Goal: Information Seeking & Learning: Learn about a topic

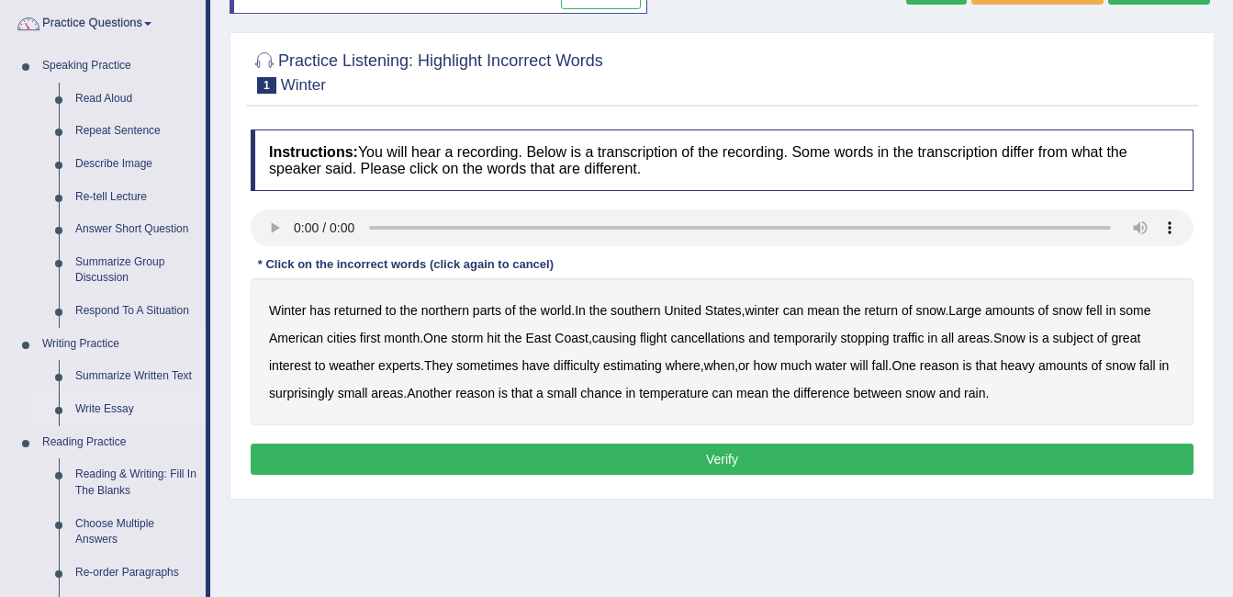
click at [105, 398] on link "Write Essay" at bounding box center [136, 409] width 139 height 33
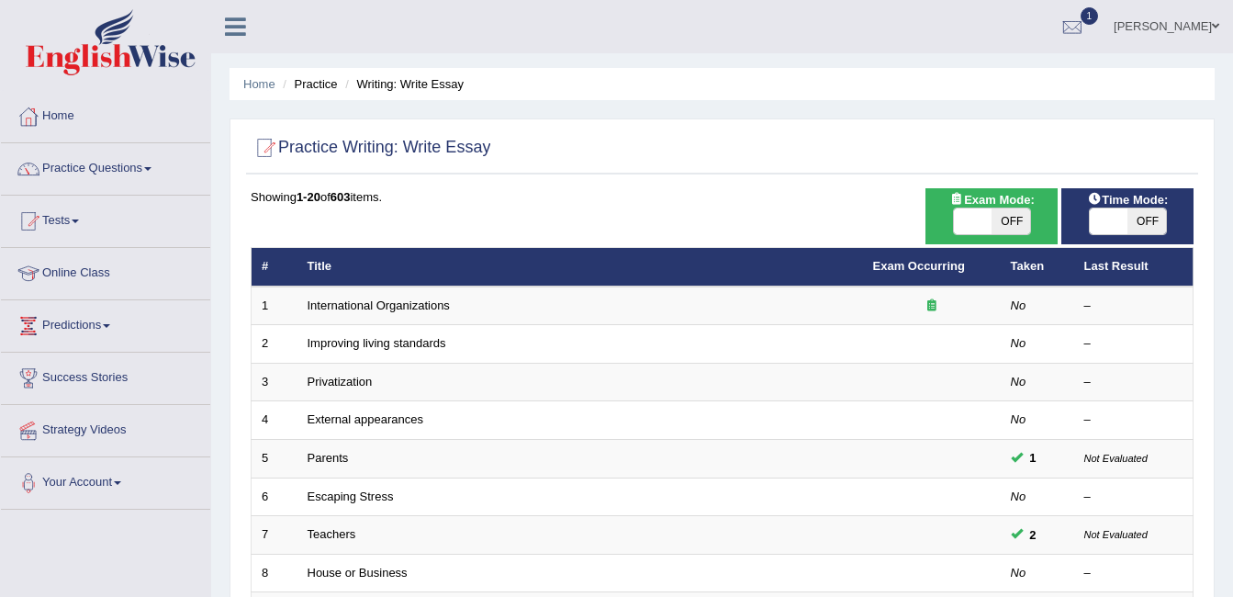
scroll to position [522, 0]
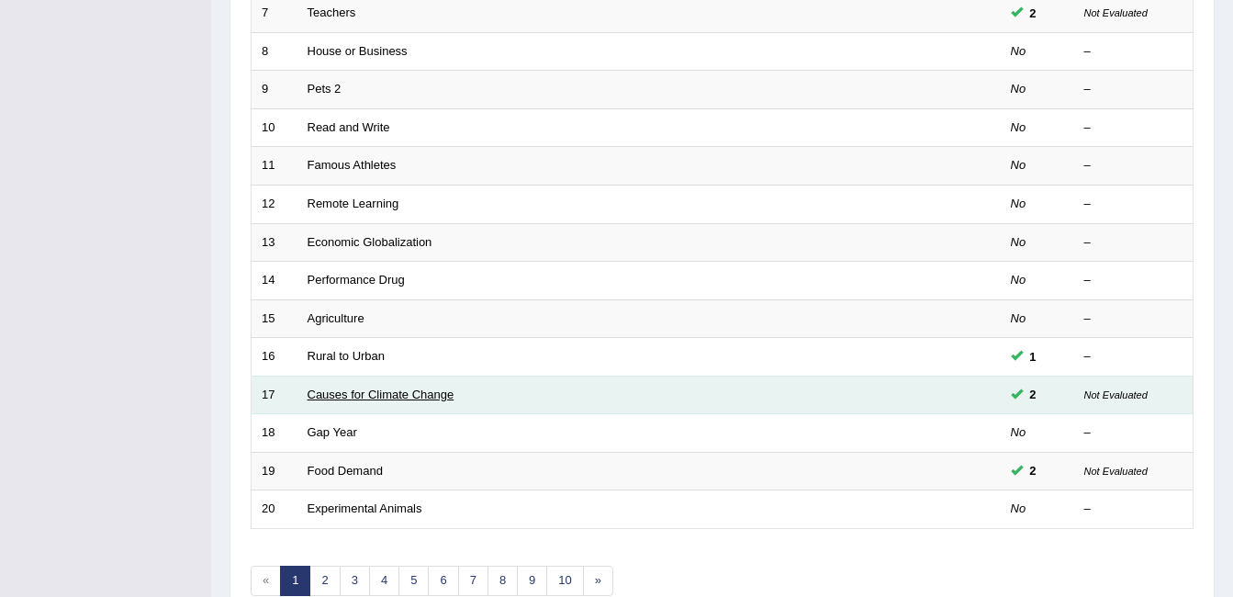
click at [439, 398] on link "Causes for Climate Change" at bounding box center [381, 395] width 147 height 14
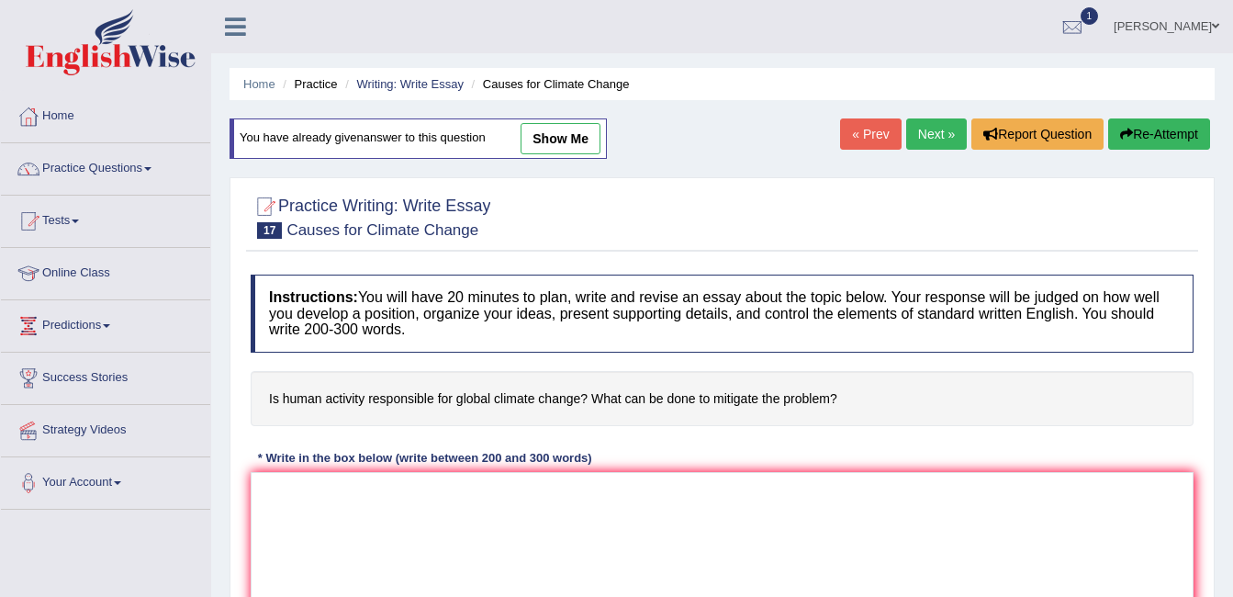
click at [549, 145] on link "show me" at bounding box center [561, 138] width 80 height 31
type textarea "The increasing influence of human activities on global climate has ignited nume…"
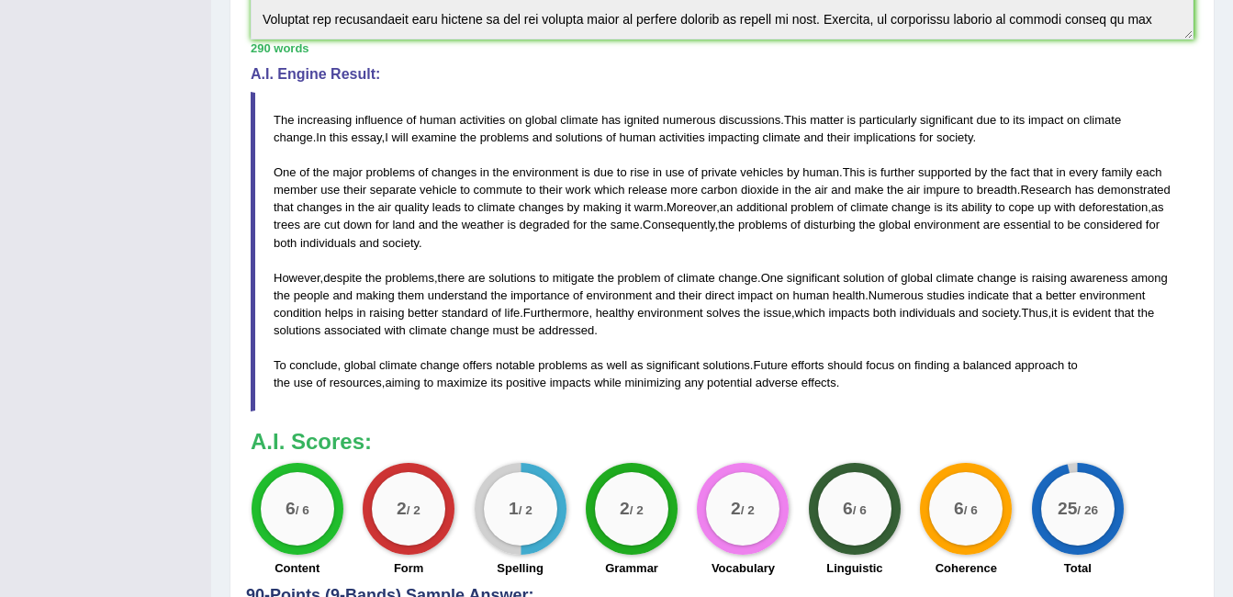
scroll to position [75, 0]
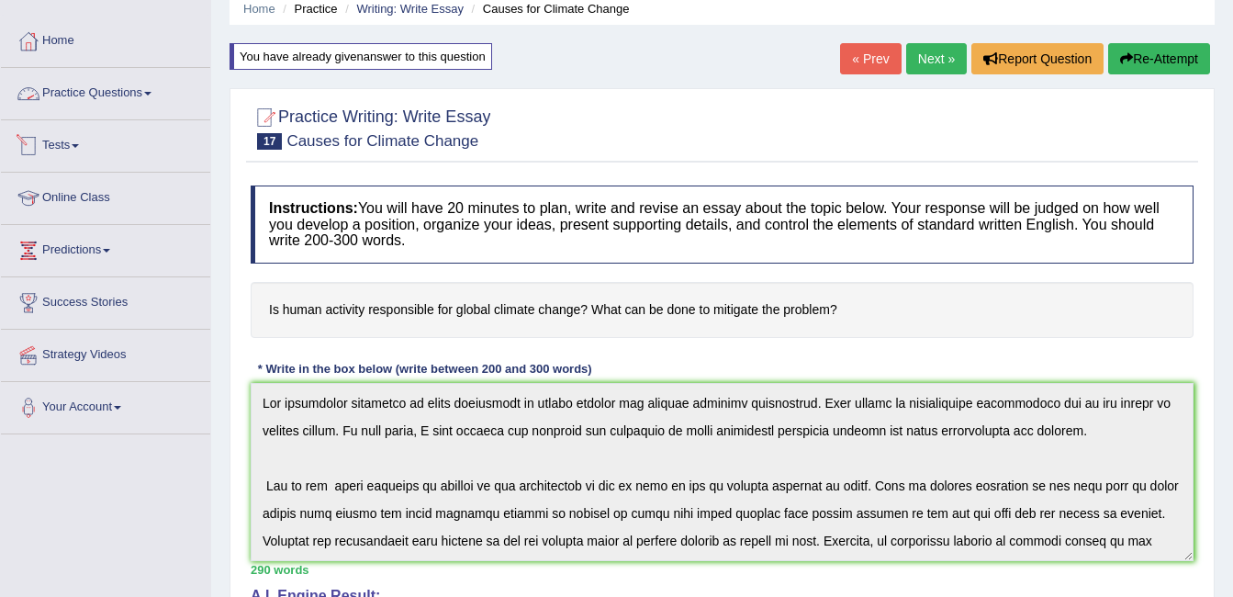
click at [89, 99] on link "Practice Questions" at bounding box center [105, 91] width 209 height 46
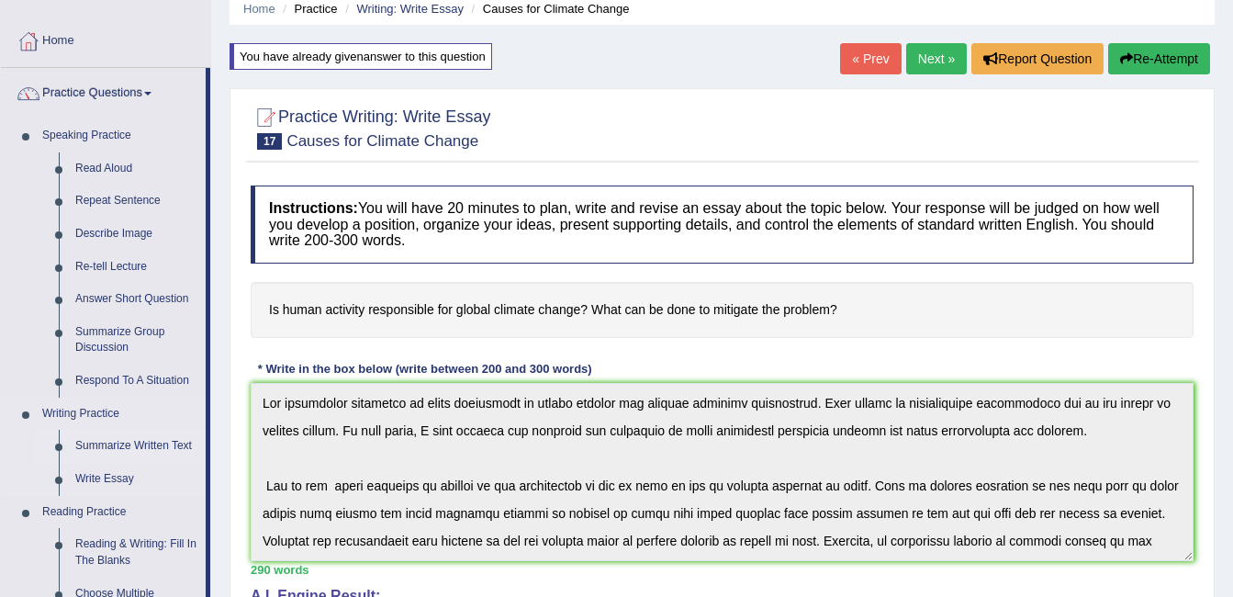
click at [110, 449] on link "Summarize Written Text" at bounding box center [136, 446] width 139 height 33
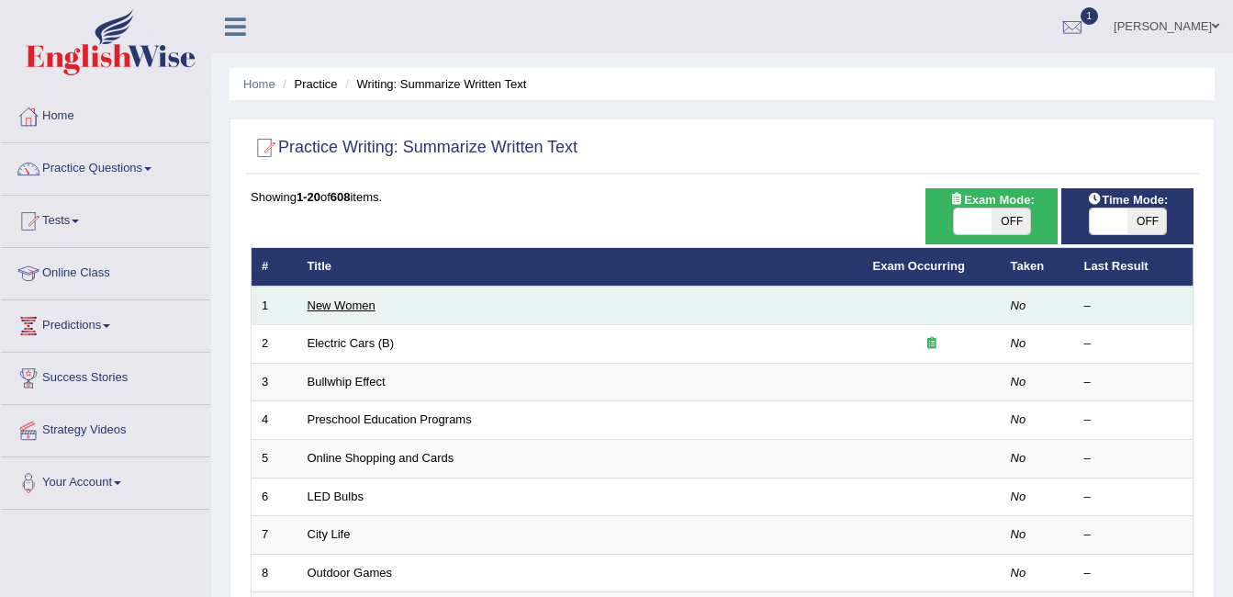
click at [336, 307] on link "New Women" at bounding box center [342, 305] width 68 height 14
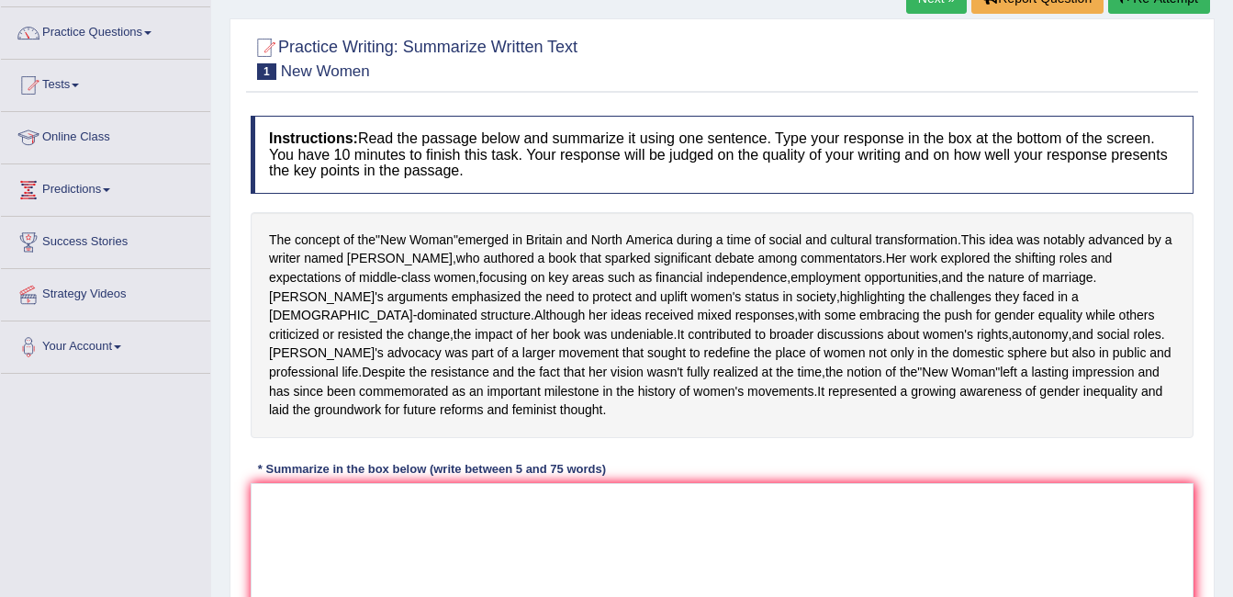
scroll to position [140, 0]
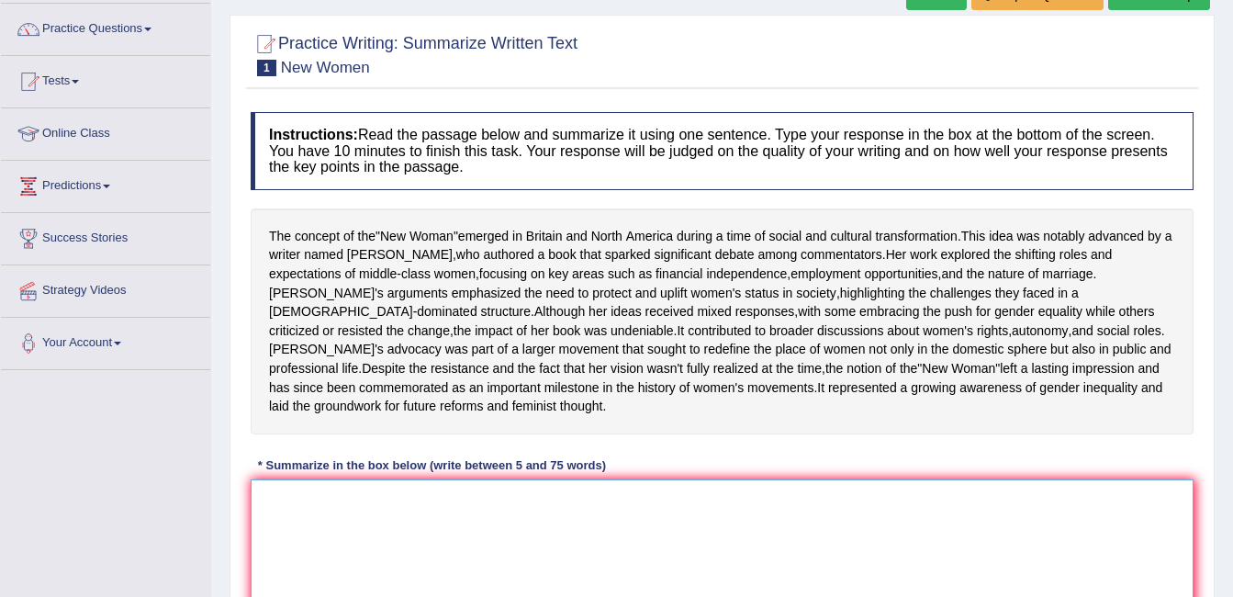
click at [325, 532] on textarea at bounding box center [722, 568] width 943 height 178
type textarea "R"
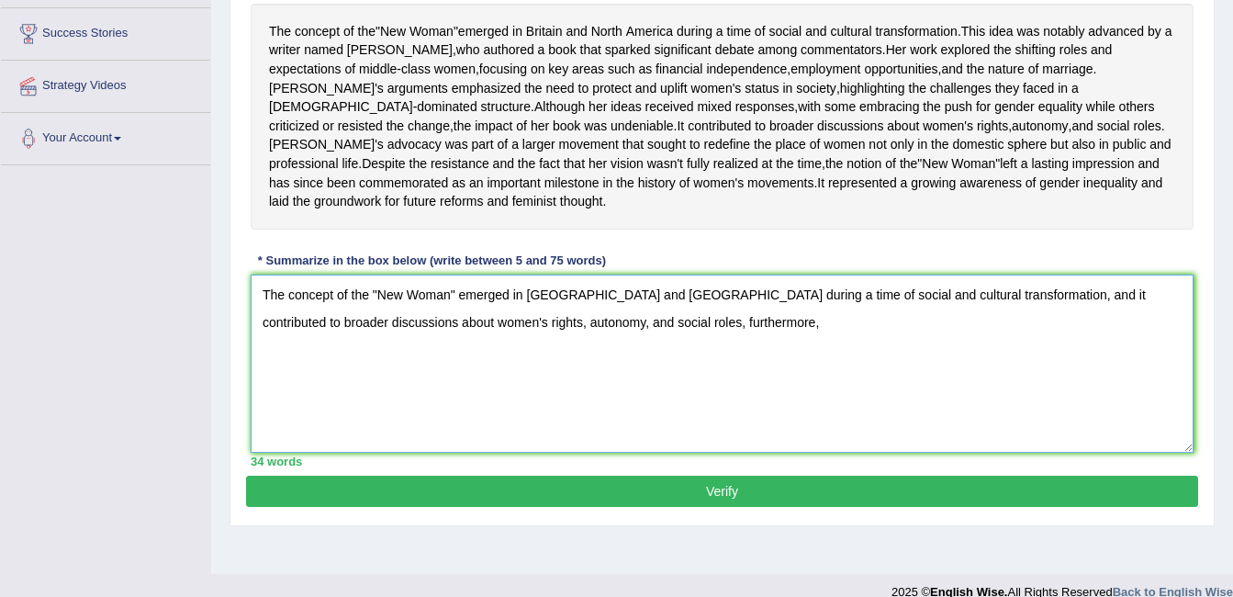
scroll to position [348, 0]
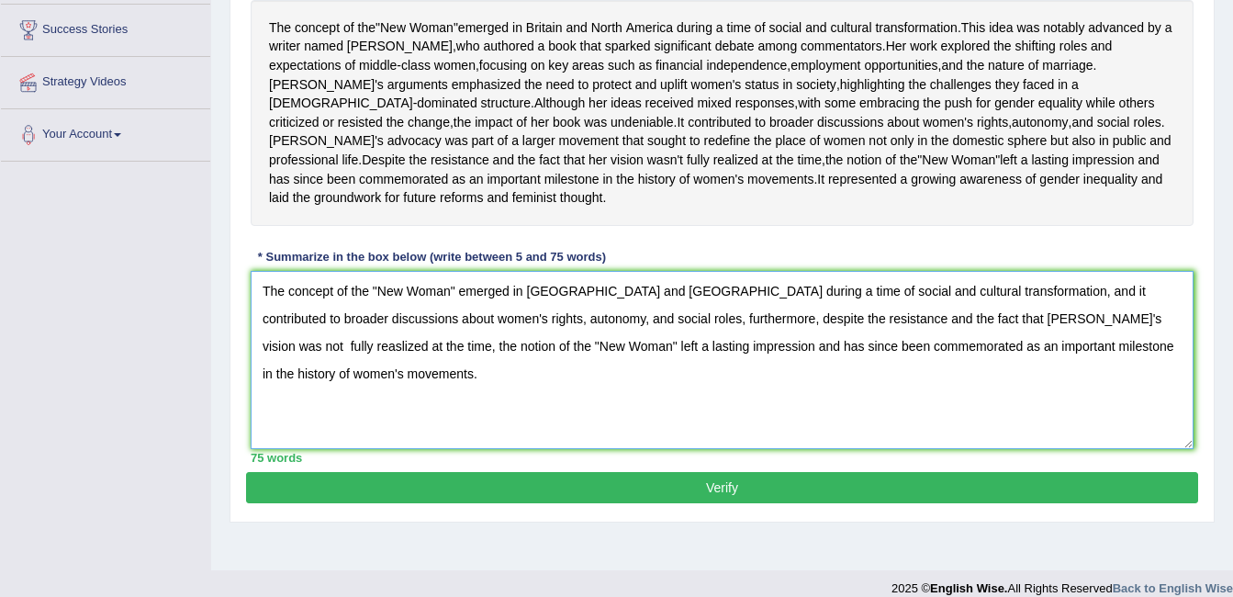
type textarea "The concept of the "New Woman" emerged in [GEOGRAPHIC_DATA] and [GEOGRAPHIC_DAT…"
click at [729, 503] on button "Verify" at bounding box center [722, 487] width 952 height 31
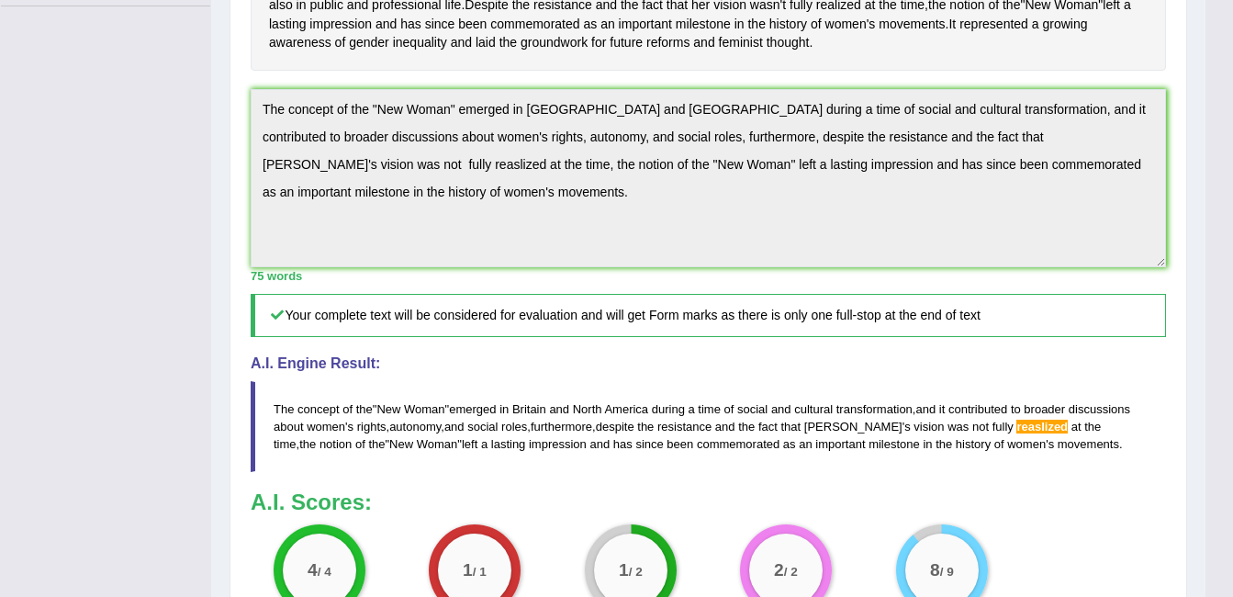
scroll to position [532, 0]
